Goal: Information Seeking & Learning: Learn about a topic

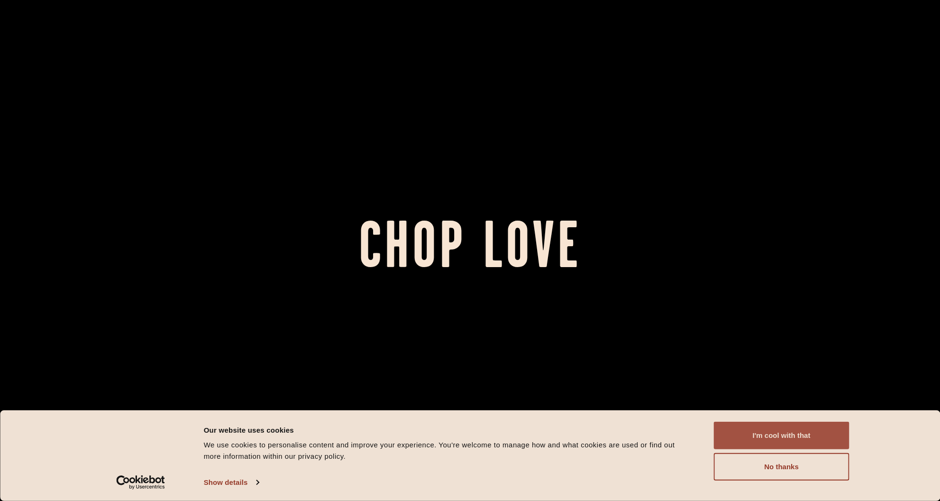
click at [788, 433] on button "I'm cool with that" at bounding box center [782, 434] width 136 height 27
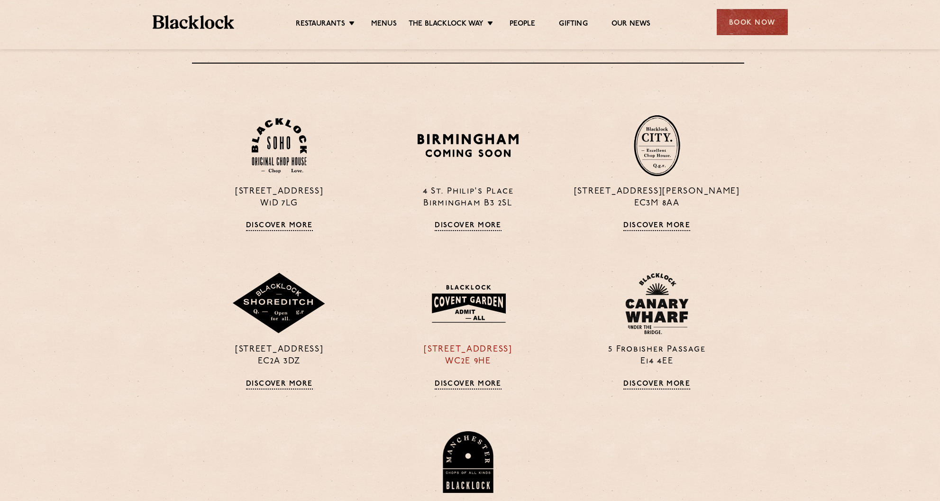
scroll to position [766, 2]
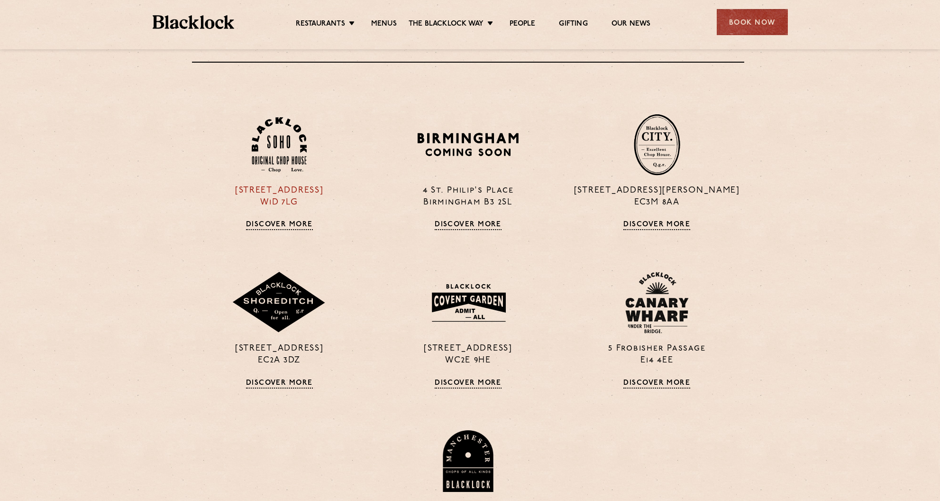
click at [275, 223] on link "Discover More" at bounding box center [279, 224] width 67 height 9
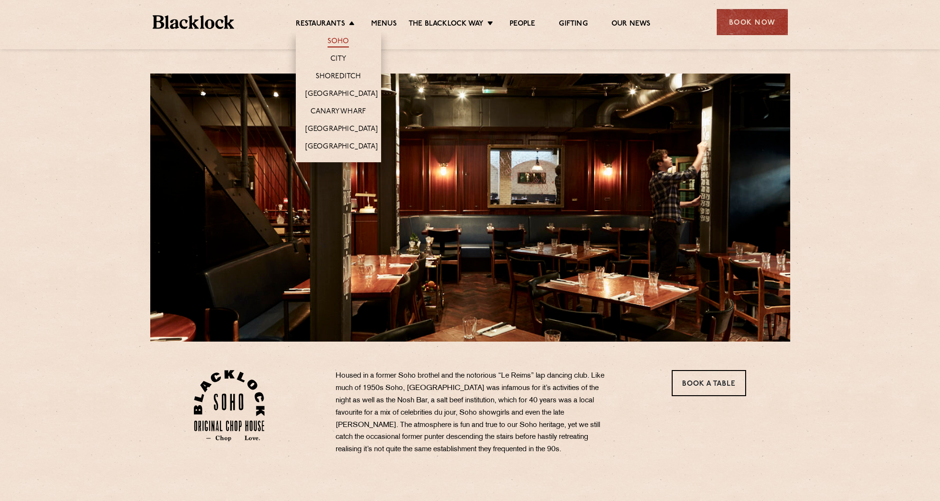
click at [337, 39] on link "Soho" at bounding box center [339, 42] width 22 height 10
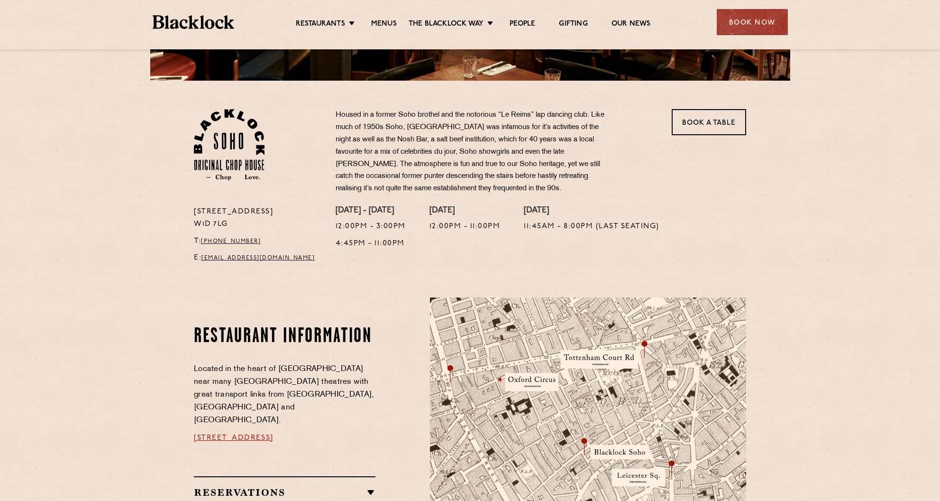
scroll to position [258, 0]
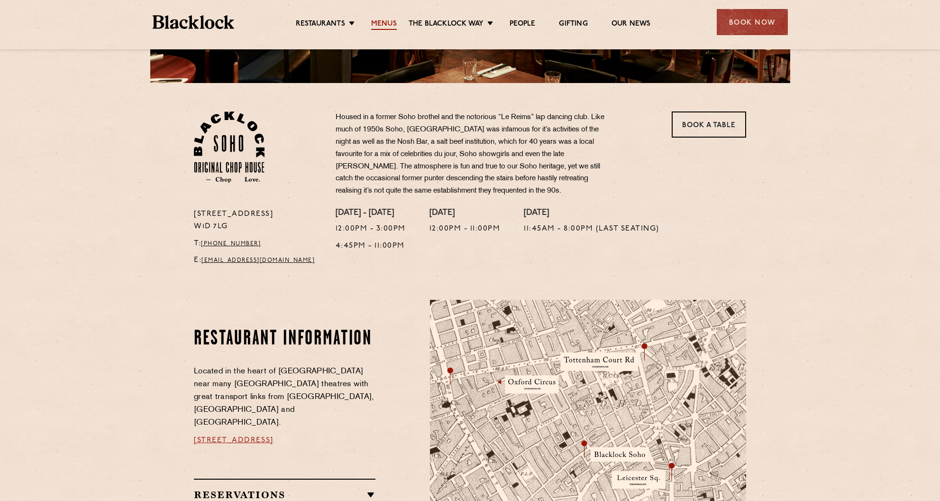
click at [383, 21] on link "Menus" at bounding box center [384, 24] width 26 height 10
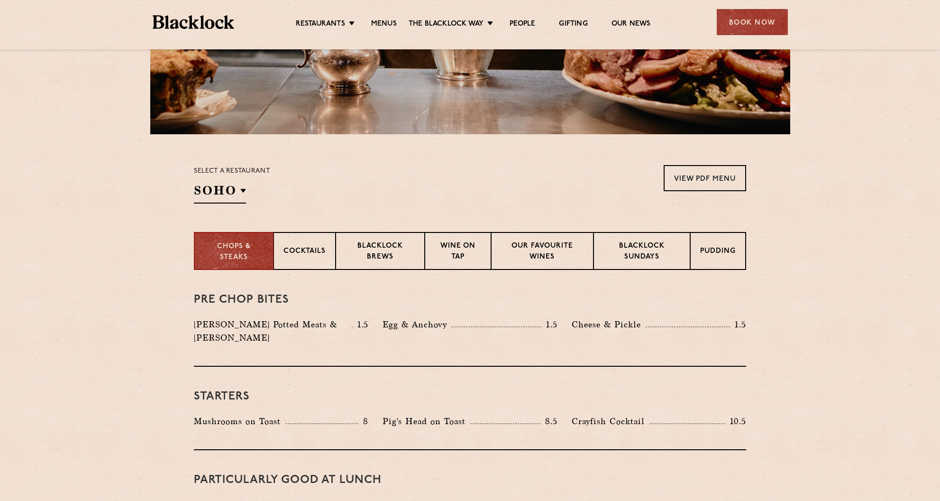
scroll to position [207, 0]
click at [632, 247] on p "Blacklock Sundays" at bounding box center [641, 252] width 77 height 22
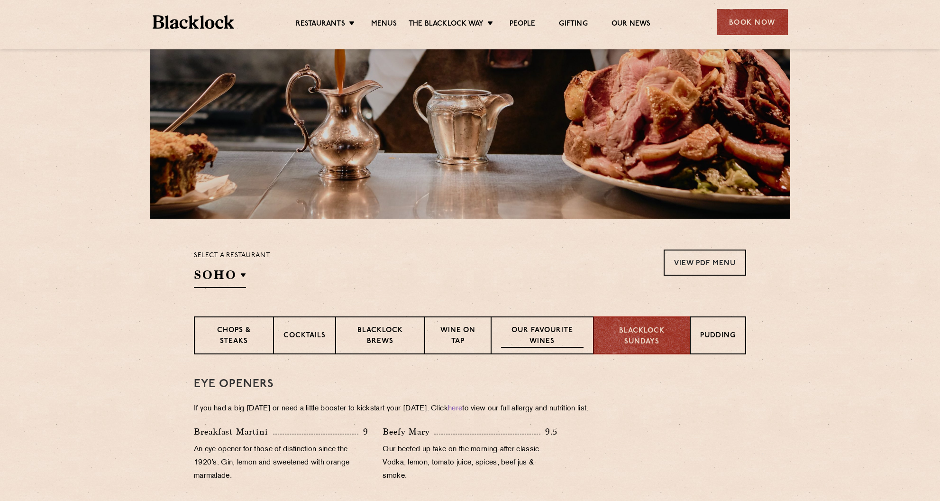
scroll to position [122, 0]
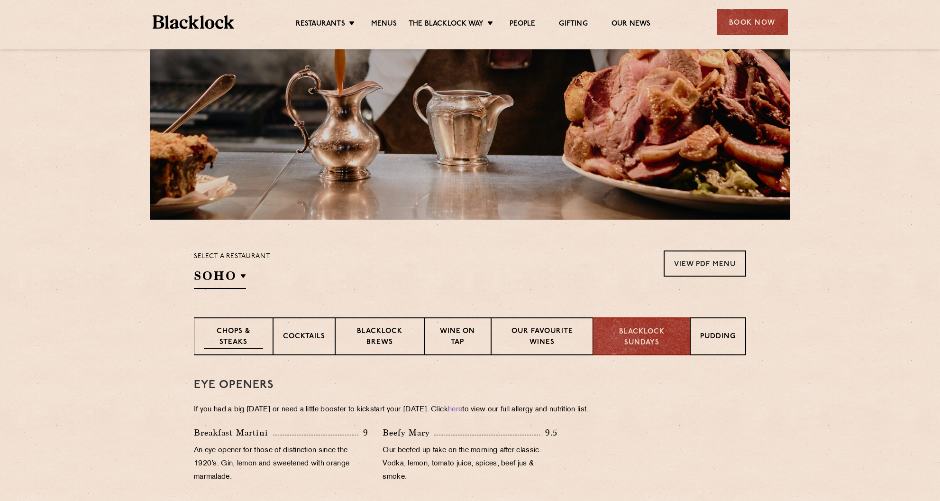
drag, startPoint x: 236, startPoint y: 331, endPoint x: 202, endPoint y: 339, distance: 35.1
click at [236, 331] on p "Chops & Steaks" at bounding box center [233, 337] width 59 height 22
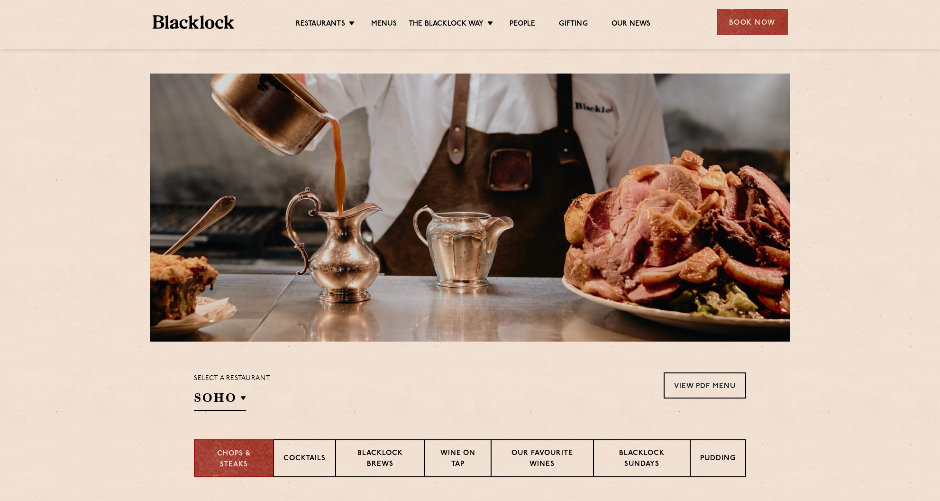
scroll to position [0, 0]
